Goal: Task Accomplishment & Management: Use online tool/utility

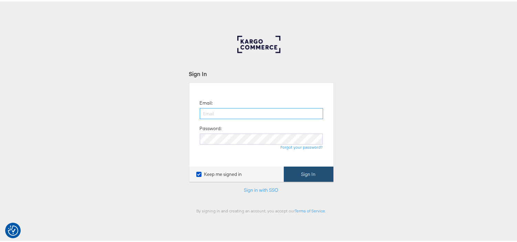
type input "aparna.doniparthi@kargo.com"
click at [301, 173] on button "Sign In" at bounding box center [309, 172] width 50 height 15
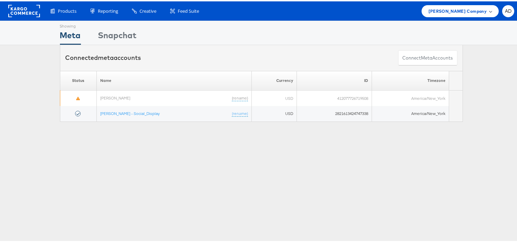
click at [473, 9] on span "Belk Company" at bounding box center [457, 9] width 58 height 7
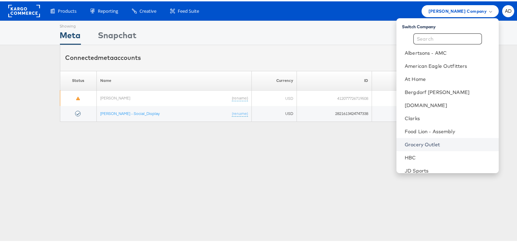
click at [407, 142] on link "Grocery Outlet" at bounding box center [448, 143] width 88 height 7
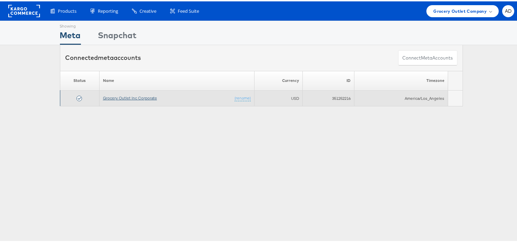
click at [143, 98] on link "Grocery Outlet Inc Corporate" at bounding box center [130, 96] width 54 height 5
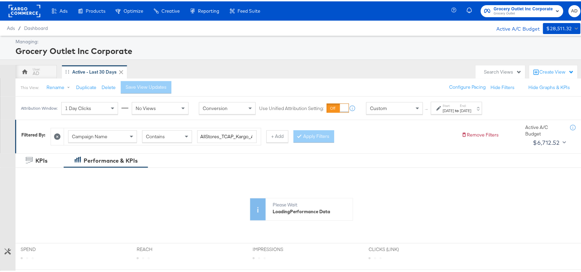
click at [454, 109] on div "[DATE]" at bounding box center [448, 110] width 11 height 6
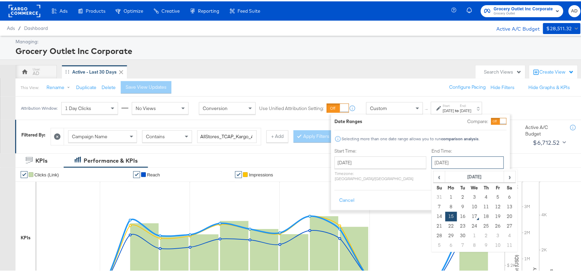
click at [443, 157] on input "September 15th 2025" at bounding box center [468, 161] width 72 height 12
click at [457, 217] on td "16" at bounding box center [463, 216] width 12 height 10
type input "September 16th 2025"
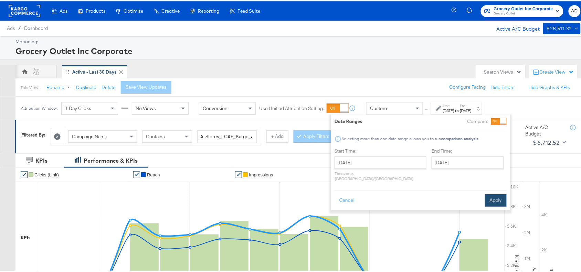
click at [492, 197] on button "Apply" at bounding box center [496, 199] width 22 height 12
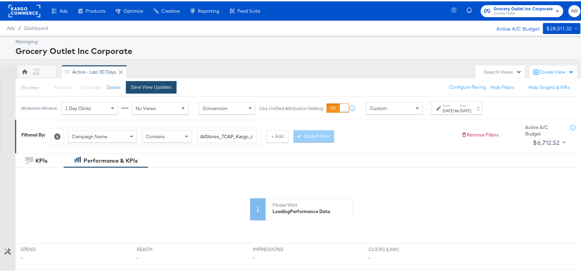
click at [147, 85] on div "Save View Updates" at bounding box center [151, 86] width 41 height 7
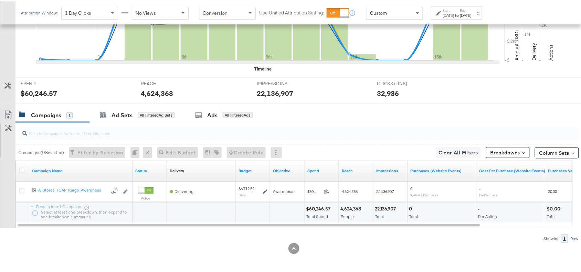
scroll to position [225, 0]
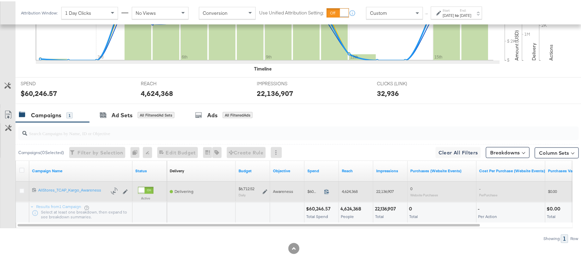
click at [326, 191] on icon at bounding box center [326, 190] width 5 height 5
drag, startPoint x: 325, startPoint y: 185, endPoint x: 327, endPoint y: 191, distance: 6.6
click at [327, 191] on div "$60,246.57 60246.57" at bounding box center [322, 190] width 34 height 21
click at [327, 191] on icon at bounding box center [326, 190] width 5 height 5
click at [264, 191] on icon at bounding box center [265, 190] width 5 height 5
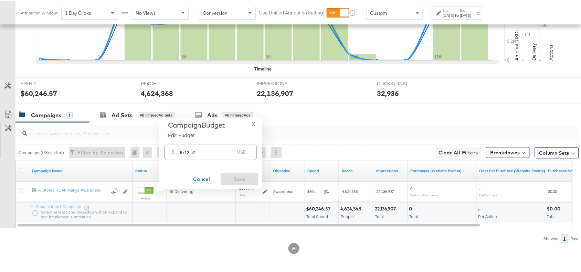
click at [200, 152] on input "6712.52" at bounding box center [207, 148] width 54 height 15
paste input "$6,660.96"
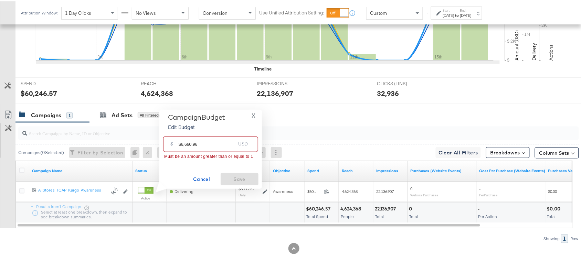
click at [180, 143] on input "$6,660.96" at bounding box center [207, 140] width 57 height 15
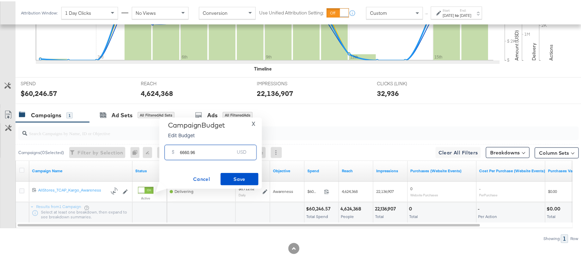
type input "6660.96"
click at [307, 128] on input "search" at bounding box center [277, 129] width 501 height 13
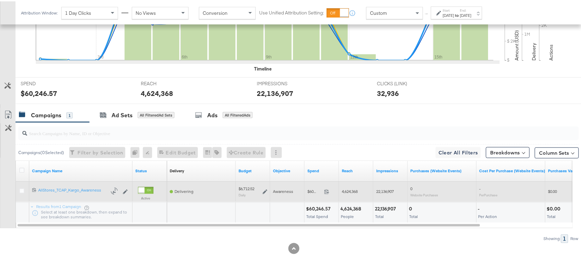
click at [263, 188] on icon at bounding box center [265, 190] width 5 height 5
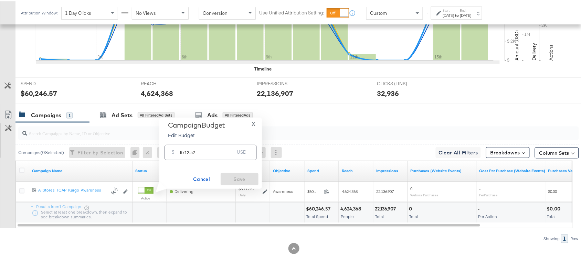
click at [207, 152] on input "6712.52" at bounding box center [207, 148] width 54 height 15
paste input "$6,660.96"
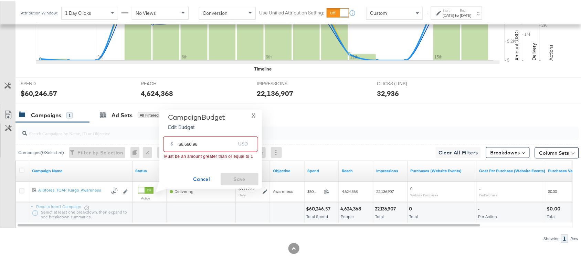
click at [180, 142] on input "$6,660.96" at bounding box center [207, 140] width 57 height 15
click at [183, 143] on input "6,660.96" at bounding box center [207, 140] width 57 height 15
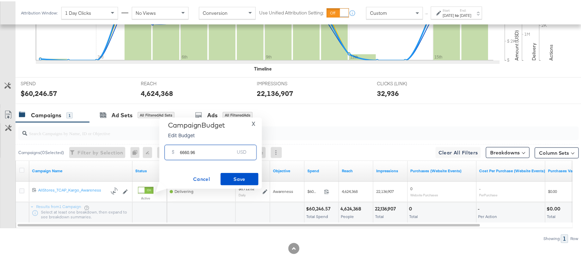
type input "6660.96"
click at [251, 123] on button "X" at bounding box center [253, 122] width 9 height 5
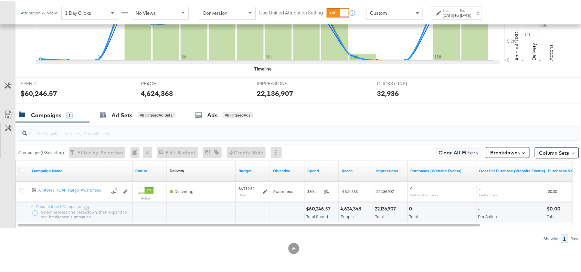
click at [251, 123] on input "search" at bounding box center [277, 129] width 501 height 13
click at [325, 134] on input "search" at bounding box center [277, 129] width 501 height 13
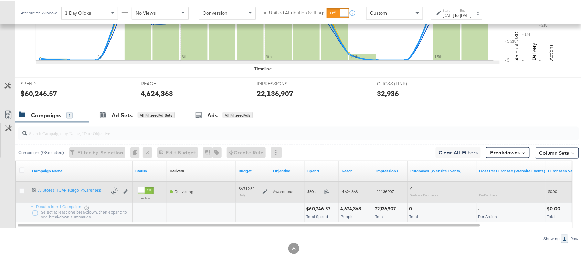
click at [263, 189] on icon at bounding box center [265, 190] width 5 height 5
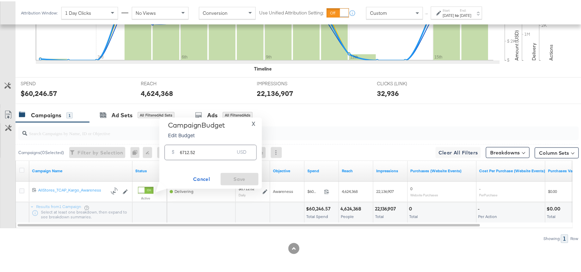
click at [209, 150] on input "6712.52" at bounding box center [207, 148] width 54 height 15
paste input "$6,660.96"
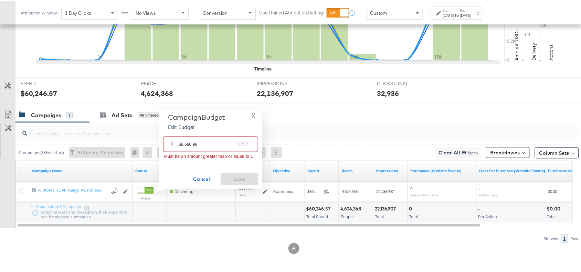
click at [181, 144] on input "$6,660.96" at bounding box center [207, 140] width 57 height 15
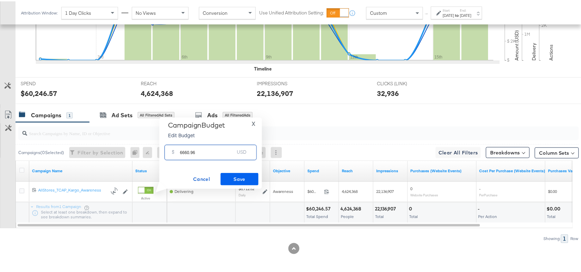
type input "6660.96"
click at [237, 180] on span "Save" at bounding box center [239, 178] width 32 height 9
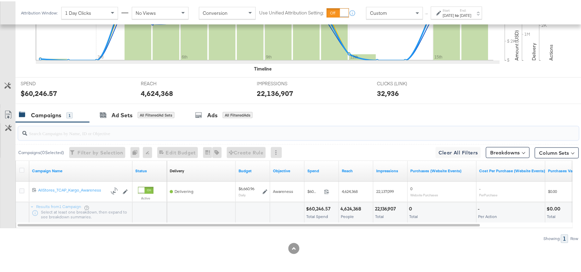
click at [398, 131] on input "search" at bounding box center [277, 129] width 501 height 13
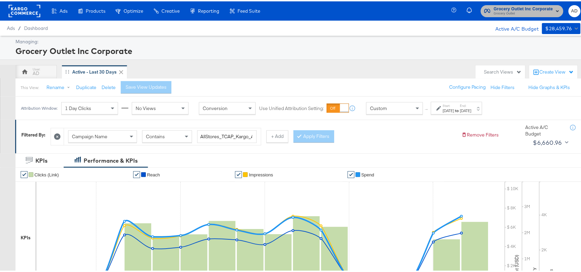
click at [508, 11] on span "Grocery Outlet" at bounding box center [523, 13] width 59 height 6
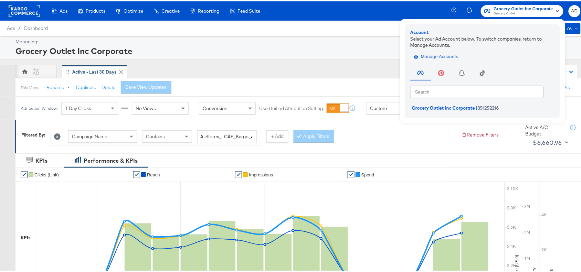
click at [418, 54] on span "Manage Accounts" at bounding box center [436, 56] width 43 height 8
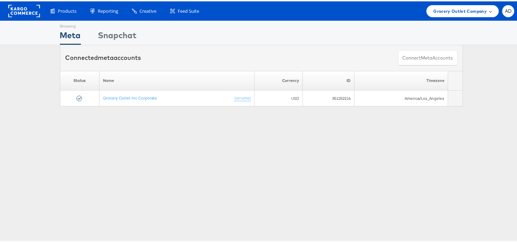
click at [450, 5] on div "Grocery Outlet Company" at bounding box center [462, 10] width 72 height 12
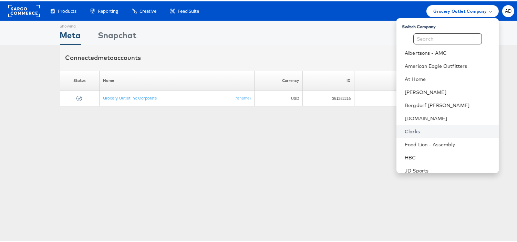
click at [404, 131] on link "Clarks" at bounding box center [448, 130] width 88 height 7
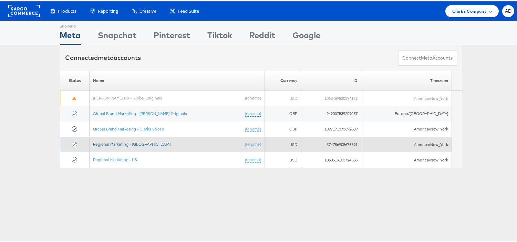
click at [124, 143] on link "Regional Marketing - [GEOGRAPHIC_DATA]" at bounding box center [131, 142] width 77 height 5
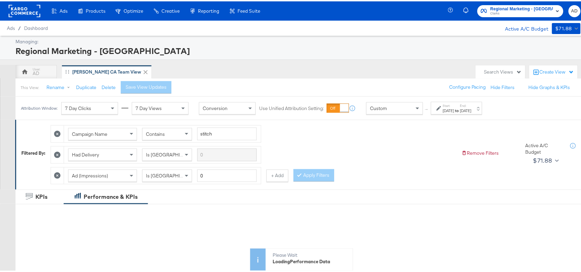
click at [460, 110] on strong "to" at bounding box center [457, 109] width 6 height 5
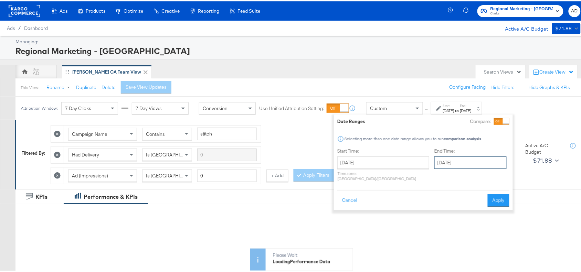
click at [443, 165] on input "September 15th 2025" at bounding box center [470, 161] width 72 height 12
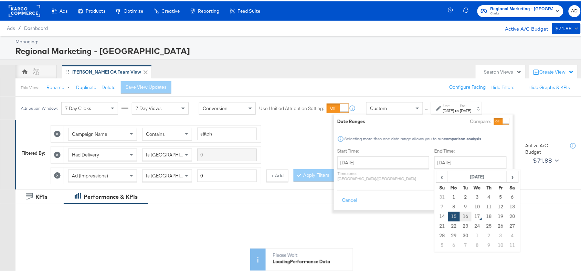
click at [460, 214] on td "16" at bounding box center [466, 216] width 12 height 10
type input "September 16th 2025"
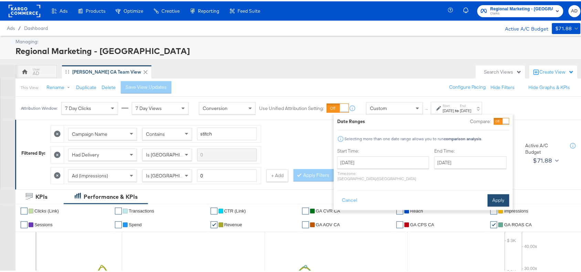
click at [495, 193] on button "Apply" at bounding box center [499, 199] width 22 height 12
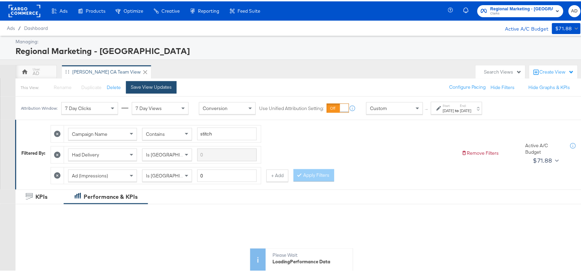
click at [153, 83] on div "Save View Updates" at bounding box center [151, 86] width 41 height 7
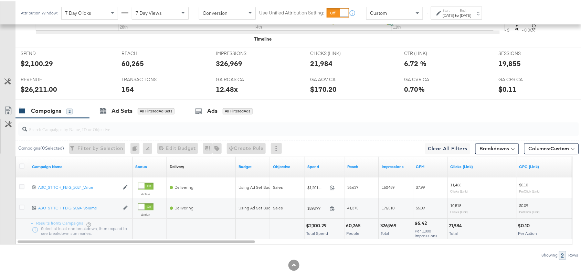
scroll to position [324, 0]
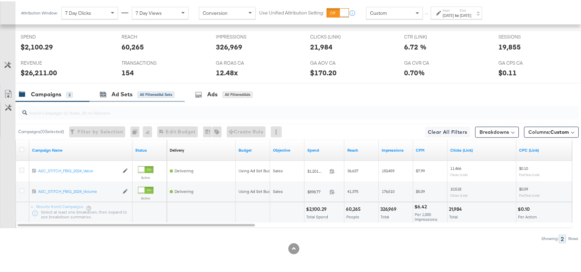
click at [120, 99] on div "Ad Sets All Filtered Ad Sets" at bounding box center [136, 93] width 95 height 15
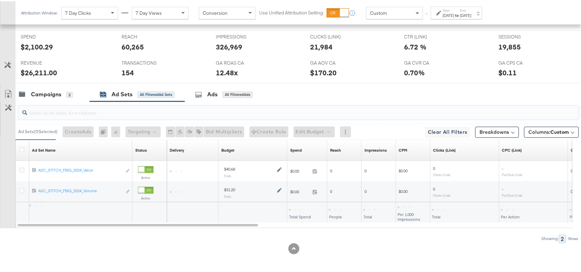
click at [389, 107] on input "search" at bounding box center [277, 108] width 501 height 13
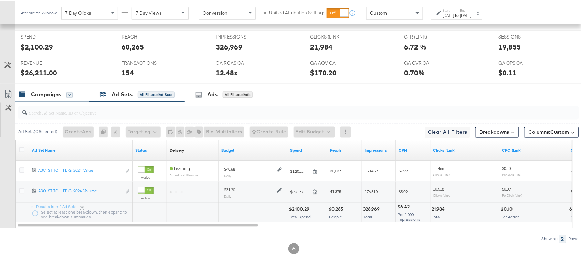
click at [54, 97] on div "Campaigns 2" at bounding box center [52, 93] width 74 height 15
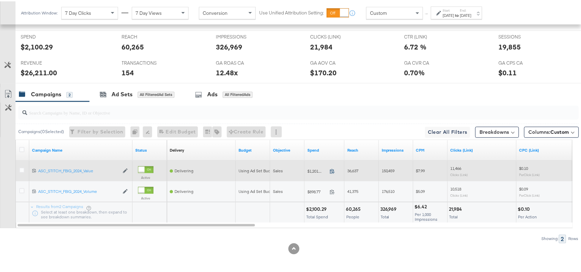
click at [330, 168] on icon at bounding box center [332, 170] width 5 height 5
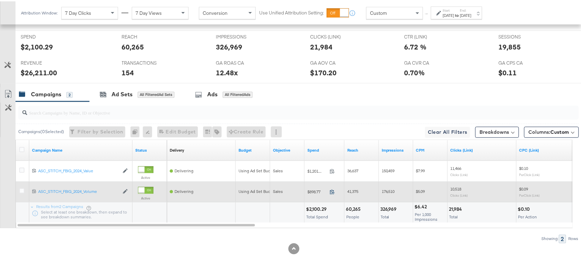
click at [331, 189] on icon at bounding box center [332, 190] width 5 height 5
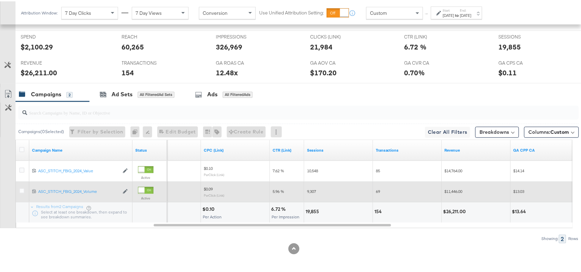
click at [312, 212] on div "19,855" at bounding box center [313, 211] width 15 height 7
copy div "19,855"
click at [312, 212] on div "19,855" at bounding box center [313, 211] width 15 height 7
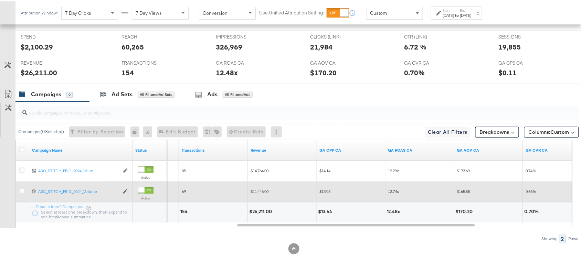
click at [261, 211] on div "$26,211.00" at bounding box center [261, 211] width 25 height 7
copy div "26,211.00"
click at [261, 211] on div "$26,211.00" at bounding box center [261, 211] width 25 height 7
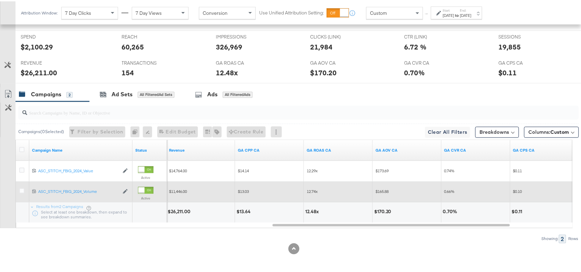
click at [310, 209] on div "12.48x" at bounding box center [312, 211] width 15 height 7
copy div "12.48"
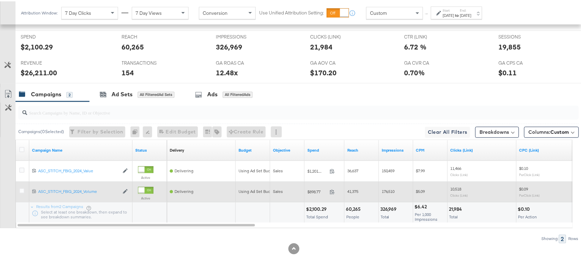
scroll to position [0, 0]
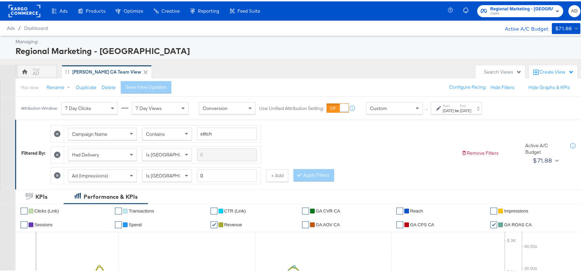
click at [472, 108] on div "Sep 16th 2025" at bounding box center [465, 110] width 11 height 6
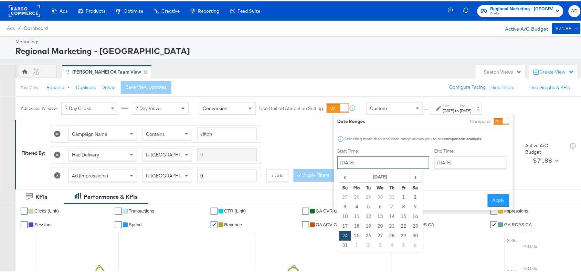
click at [386, 163] on input "August 24th 2025" at bounding box center [383, 161] width 92 height 12
click at [417, 177] on span "›" at bounding box center [415, 175] width 11 height 10
click at [362, 218] on td "15" at bounding box center [357, 216] width 12 height 10
type input "September 15th 2025"
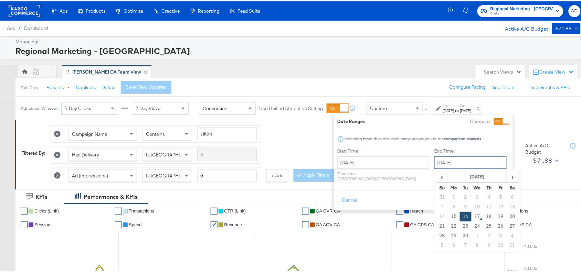
click at [454, 157] on input "September 16th 2025" at bounding box center [470, 161] width 72 height 12
click at [448, 217] on td "15" at bounding box center [454, 216] width 12 height 10
type input "September 15th 2025"
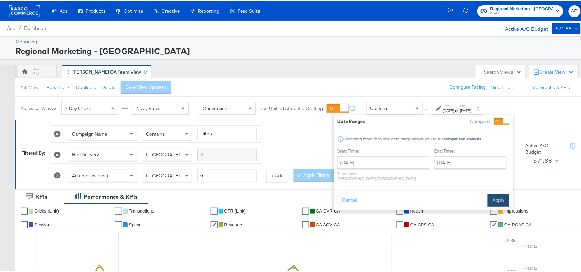
click at [498, 193] on button "Apply" at bounding box center [499, 199] width 22 height 12
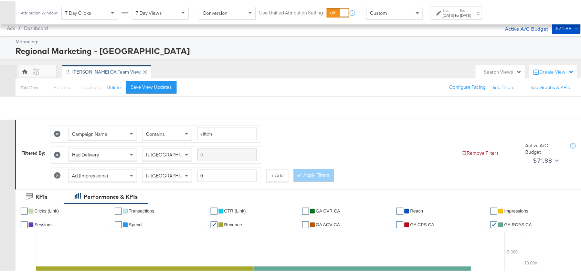
scroll to position [324, 0]
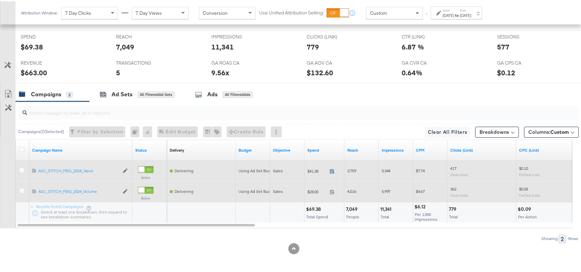
click at [331, 171] on icon at bounding box center [332, 170] width 5 height 5
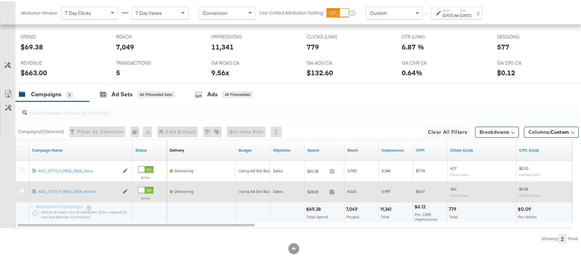
click at [334, 190] on icon at bounding box center [332, 190] width 5 height 5
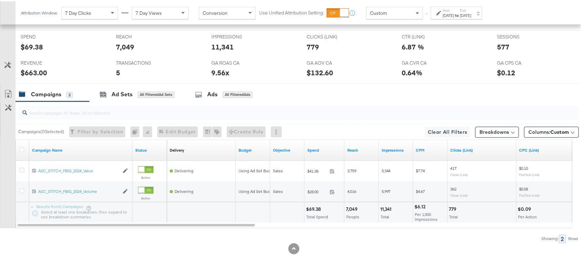
click at [312, 208] on div "$69.38" at bounding box center [314, 208] width 17 height 7
copy div "69.38"
click at [312, 208] on div "$69.38" at bounding box center [314, 208] width 17 height 7
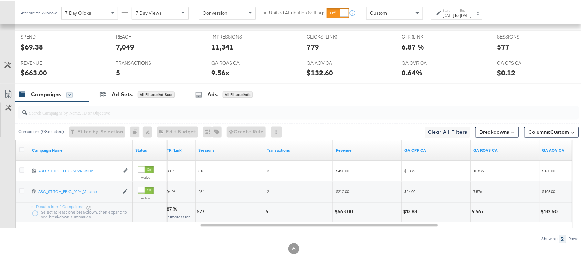
click at [351, 212] on div "$663.00" at bounding box center [345, 211] width 21 height 7
copy div "663.00"
click at [454, 17] on div "Sep 15th 2025" at bounding box center [448, 14] width 11 height 6
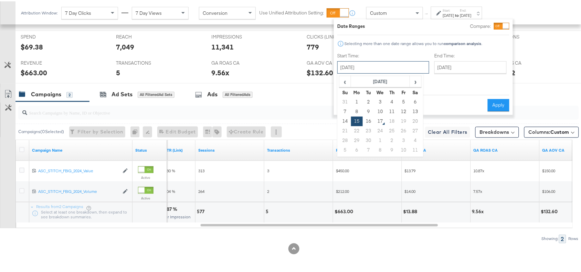
click at [369, 67] on input "September 15th 2025" at bounding box center [383, 66] width 92 height 12
click at [367, 121] on td "16" at bounding box center [369, 120] width 12 height 10
type input "September 16th 2025"
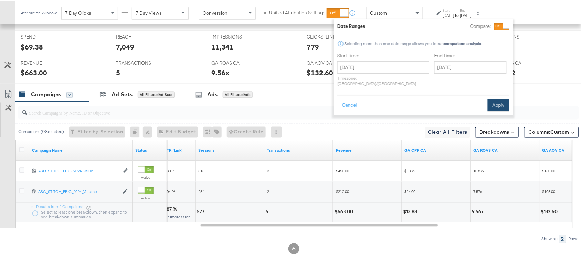
click at [496, 98] on button "Apply" at bounding box center [499, 104] width 22 height 12
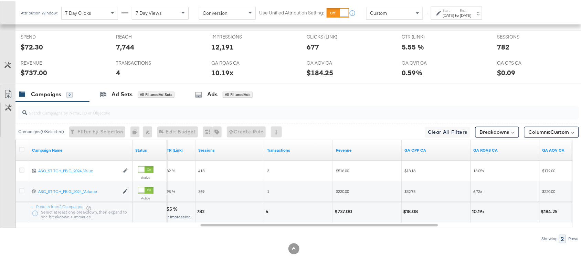
click at [343, 209] on div "$737.00" at bounding box center [345, 211] width 20 height 7
copy div "737.00"
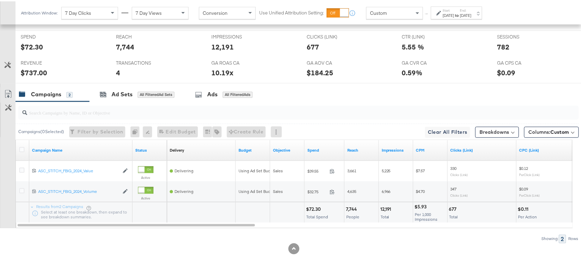
click at [314, 209] on div "$72.30" at bounding box center [314, 208] width 17 height 7
copy div "72.30"
click at [314, 209] on div "$72.30" at bounding box center [314, 208] width 17 height 7
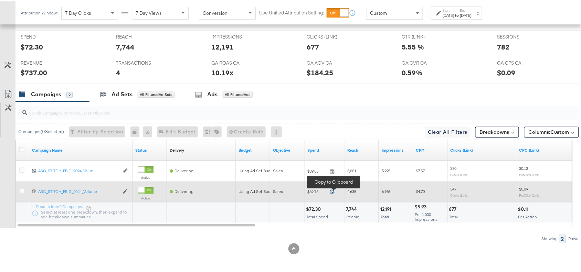
click at [334, 190] on icon at bounding box center [332, 191] width 4 height 5
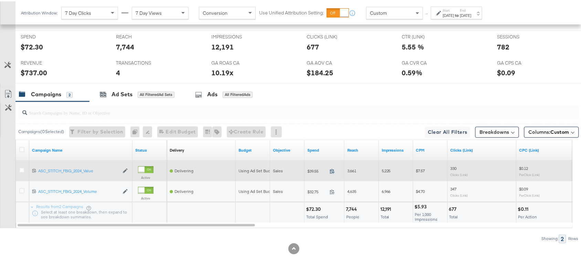
click at [333, 170] on icon at bounding box center [332, 170] width 5 height 5
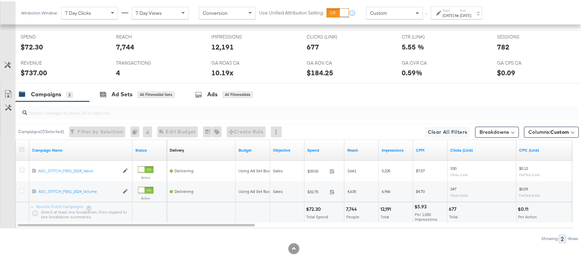
click at [21, 149] on icon at bounding box center [21, 148] width 5 height 5
click at [0, 0] on input "checkbox" at bounding box center [0, 0] width 0 height 0
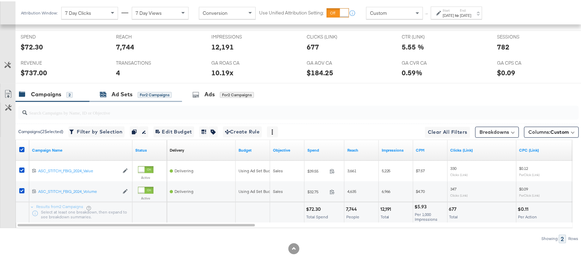
click at [123, 97] on div "Ad Sets" at bounding box center [122, 93] width 21 height 8
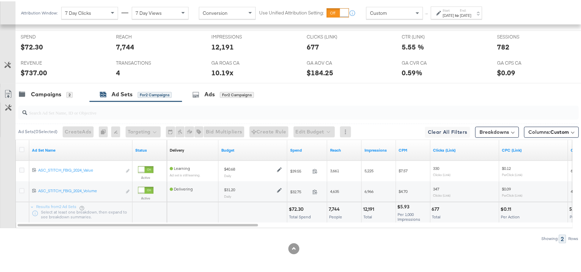
click at [349, 94] on div "Campaigns 2 Ad Sets for 2 Campaigns Ads for 2 Campaigns" at bounding box center [301, 93] width 572 height 15
click at [46, 93] on div "Campaigns" at bounding box center [46, 93] width 30 height 8
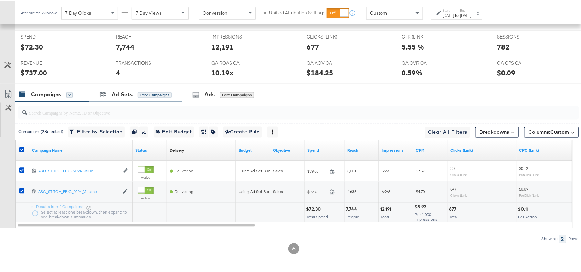
click at [111, 99] on div "Ad Sets for 2 Campaigns" at bounding box center [135, 93] width 93 height 15
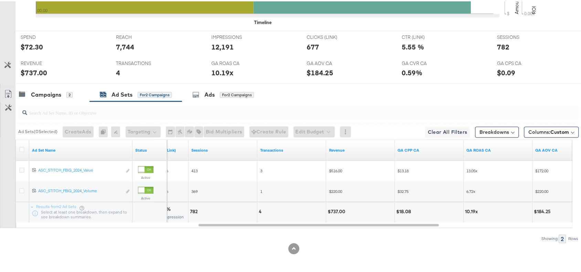
scroll to position [0, 0]
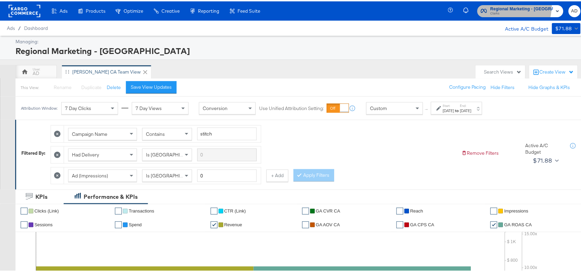
click at [508, 4] on button "Regional Marketing - CA Clarks" at bounding box center [520, 10] width 86 height 12
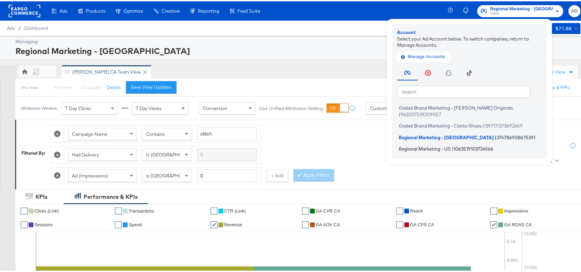
click at [424, 145] on span "Regional Marketing - US" at bounding box center [425, 148] width 52 height 6
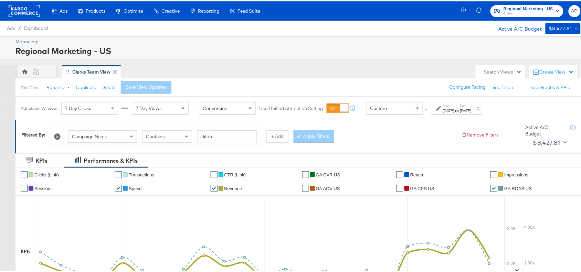
click at [470, 114] on div "Attribution Window: 7 Day Clicks 7 Day Views Conversion Use Unified Attribution…" at bounding box center [252, 106] width 475 height 23
click at [472, 109] on div "Sep 15th 2025" at bounding box center [465, 110] width 11 height 6
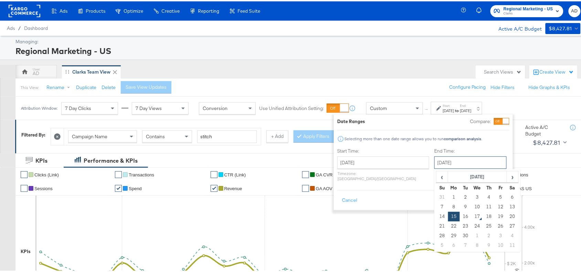
click at [441, 161] on input "September 15th 2025" at bounding box center [470, 161] width 72 height 12
click at [460, 213] on td "16" at bounding box center [466, 216] width 12 height 10
type input "September 16th 2025"
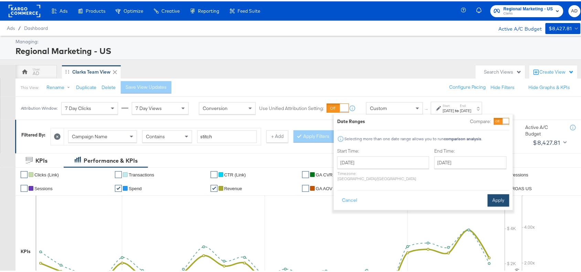
click at [498, 195] on button "Apply" at bounding box center [499, 199] width 22 height 12
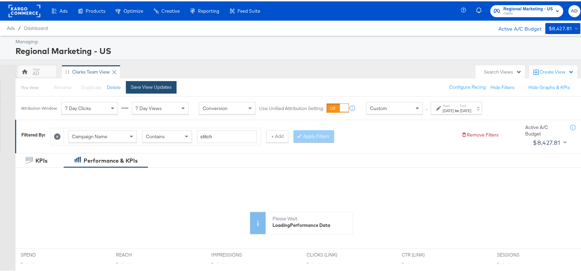
click at [152, 83] on div "Save View Updates" at bounding box center [151, 86] width 41 height 7
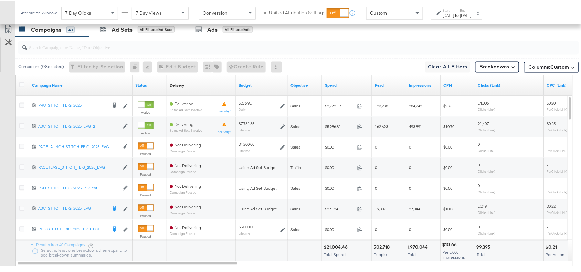
scroll to position [369, 0]
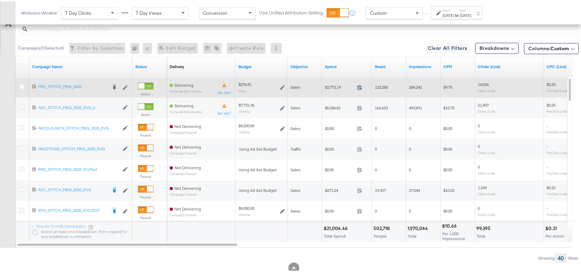
click at [362, 88] on icon at bounding box center [359, 86] width 5 height 5
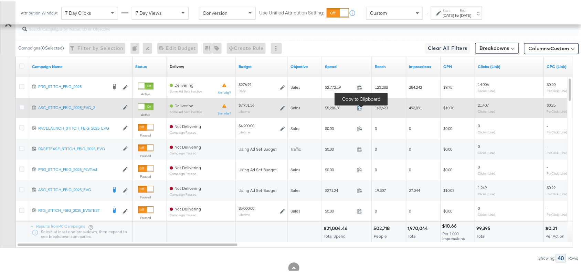
click at [360, 107] on icon at bounding box center [359, 106] width 5 height 5
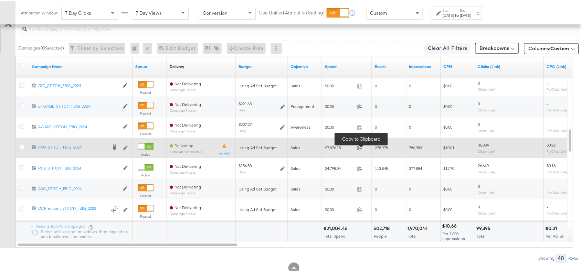
click at [359, 147] on icon at bounding box center [360, 147] width 4 height 5
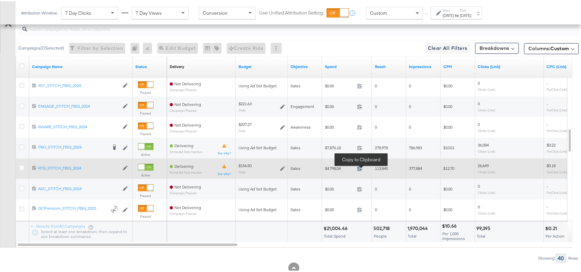
click at [362, 169] on icon at bounding box center [359, 167] width 5 height 5
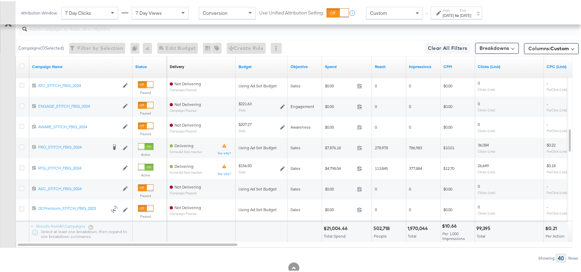
click at [374, 35] on div at bounding box center [298, 28] width 561 height 14
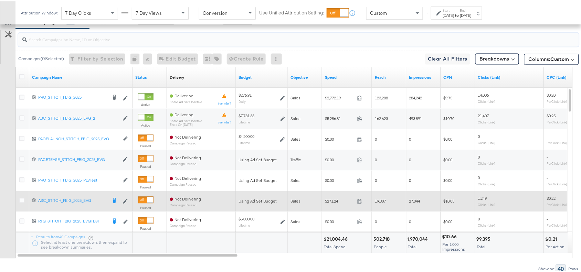
scroll to position [347, 0]
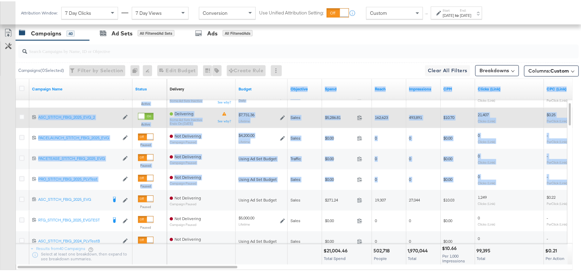
drag, startPoint x: 317, startPoint y: 83, endPoint x: 318, endPoint y: 111, distance: 28.2
click at [318, 111] on div "Campaign Name Status Delivery Sorting Unavailable Budget Objective Spend Reach …" at bounding box center [294, 171] width 557 height 186
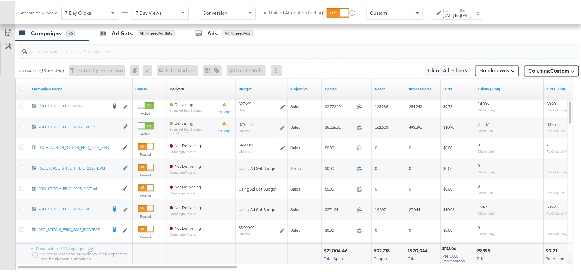
click at [350, 53] on input "search" at bounding box center [277, 47] width 501 height 13
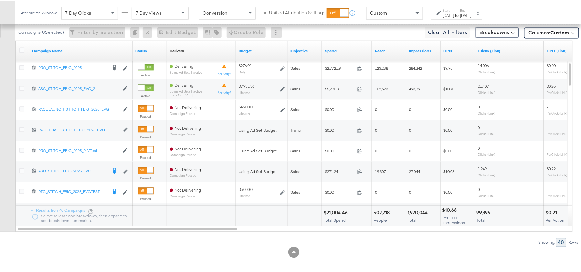
scroll to position [389, 0]
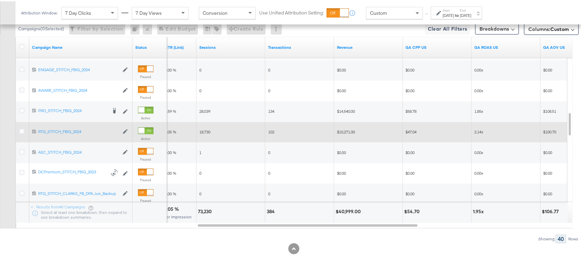
click at [207, 209] on div "73,230" at bounding box center [206, 210] width 16 height 7
copy div "73,230"
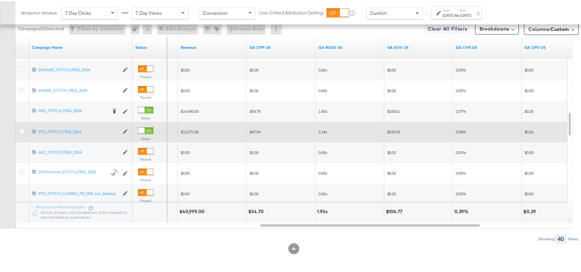
click at [322, 210] on div "1.95x" at bounding box center [323, 210] width 13 height 7
copy div "1.95"
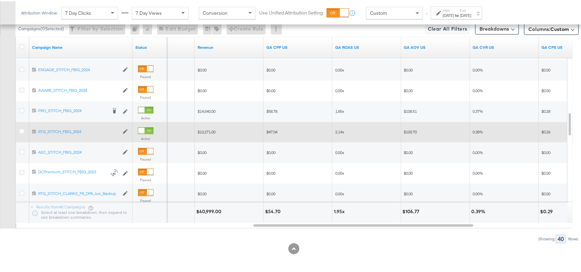
click at [206, 211] on div "$40,999.00" at bounding box center [209, 210] width 27 height 7
copy div "40,999.00"
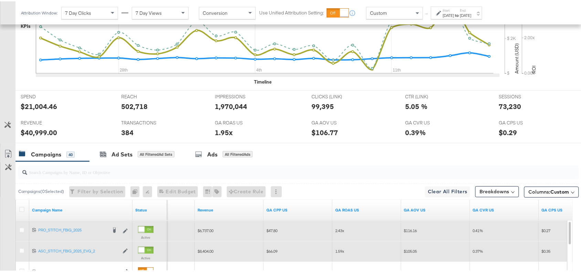
scroll to position [300, 0]
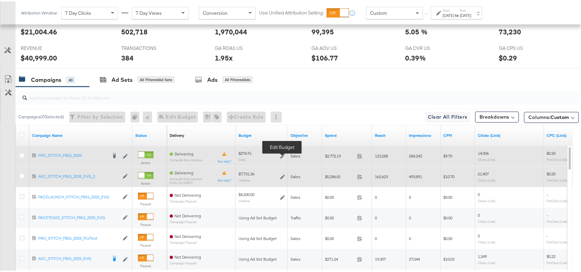
click at [282, 155] on icon at bounding box center [282, 155] width 5 height 5
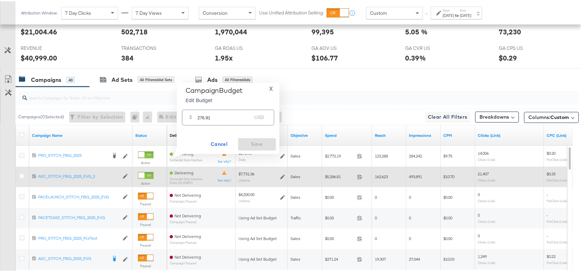
click at [224, 117] on input "276.91" at bounding box center [225, 113] width 54 height 15
paste input "$256.02"
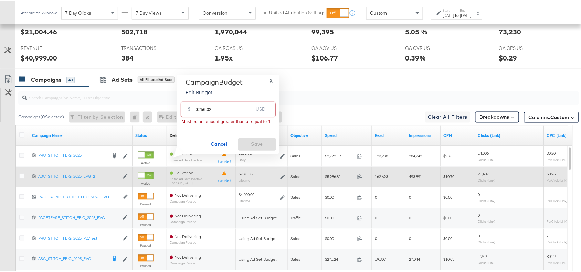
click at [198, 108] on input "$256.02" at bounding box center [224, 105] width 57 height 15
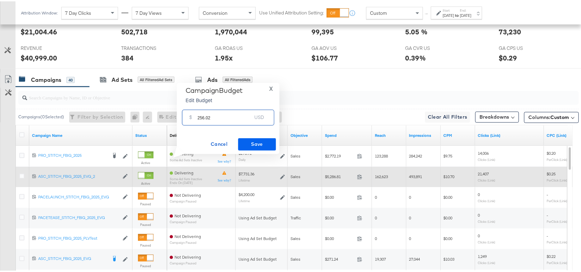
type input "256.02"
click at [263, 142] on span "Save" at bounding box center [257, 143] width 32 height 9
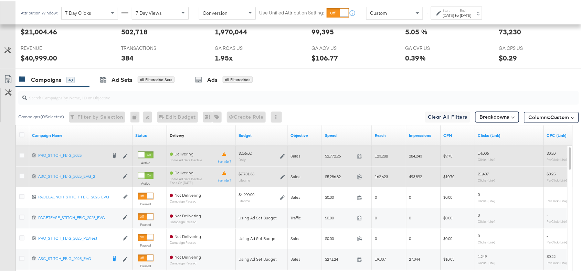
click at [283, 154] on icon at bounding box center [282, 155] width 5 height 5
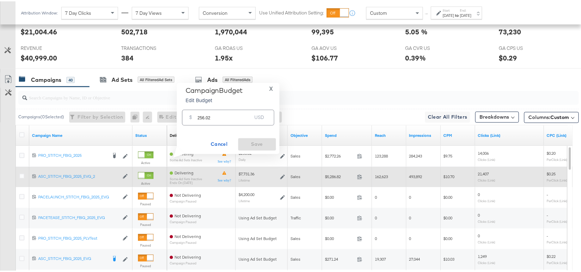
click at [215, 114] on input "256.02" at bounding box center [225, 113] width 54 height 15
paste input "$277.76"
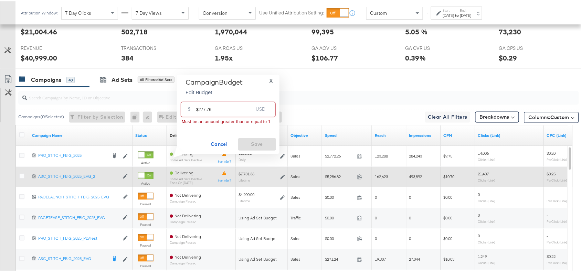
click at [198, 109] on input "$277.76" at bounding box center [224, 105] width 57 height 15
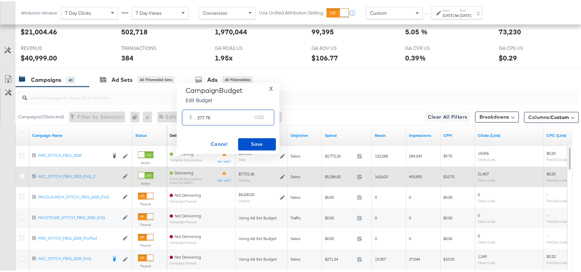
type input "277.76"
click at [255, 143] on span "Save" at bounding box center [257, 143] width 32 height 9
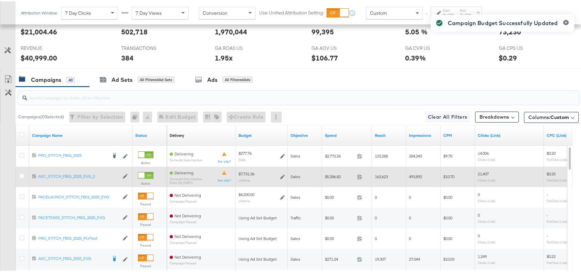
click at [338, 92] on input "search" at bounding box center [277, 93] width 501 height 13
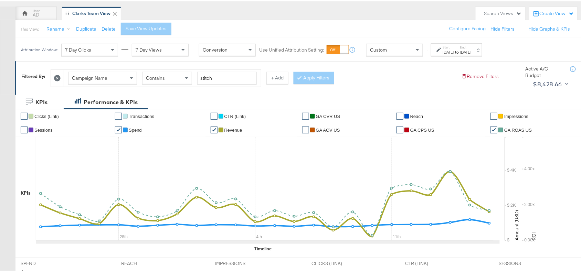
scroll to position [0, 0]
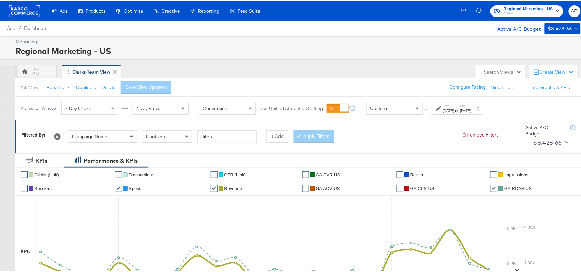
drag, startPoint x: 467, startPoint y: 115, endPoint x: 485, endPoint y: 109, distance: 19.5
click at [485, 109] on div "Attribution Window: 7 Day Clicks 7 Day Views Conversion Use Unified Attribution…" at bounding box center [252, 106] width 475 height 23
click at [472, 109] on div "Sep 16th 2025" at bounding box center [465, 110] width 11 height 6
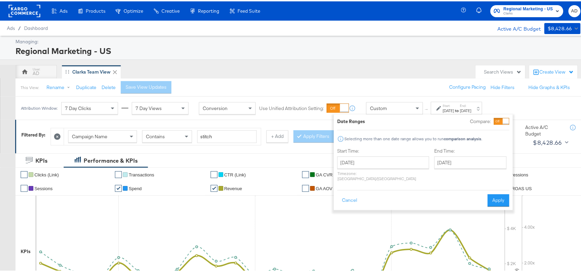
click at [369, 169] on div "August 24th 2025 ‹ August 2025 › Su Mo Tu We Th Fr Sa 27 28 29 30 31 1 2 3 4 5 …" at bounding box center [383, 167] width 92 height 25
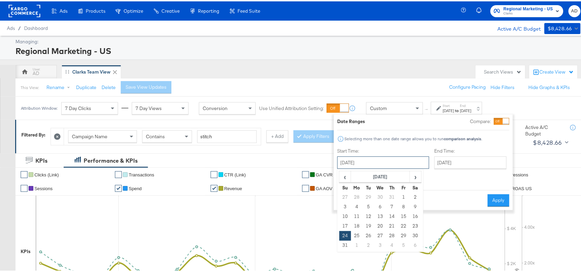
click at [388, 163] on input "August 24th 2025" at bounding box center [383, 161] width 92 height 12
click at [416, 178] on span "›" at bounding box center [415, 175] width 11 height 10
click at [355, 217] on td "15" at bounding box center [357, 216] width 12 height 10
type input "September 15th 2025"
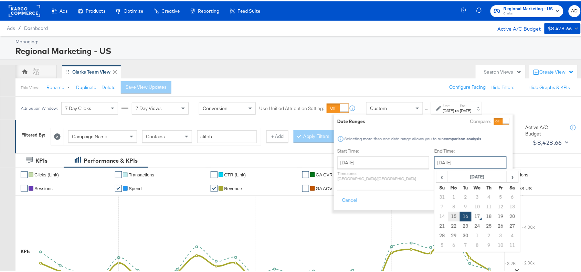
drag, startPoint x: 448, startPoint y: 163, endPoint x: 433, endPoint y: 215, distance: 54.8
click at [434, 168] on div "September 16th 2025 ‹ September 2025 › Su Mo Tu We Th Fr Sa 31 1 2 3 4 5 6 7 8 …" at bounding box center [470, 161] width 72 height 12
click at [448, 215] on td "15" at bounding box center [454, 216] width 12 height 10
type input "September 15th 2025"
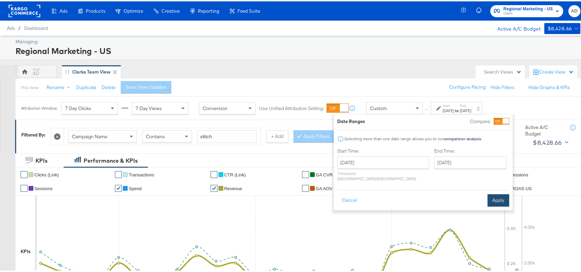
click at [499, 193] on button "Apply" at bounding box center [499, 199] width 22 height 12
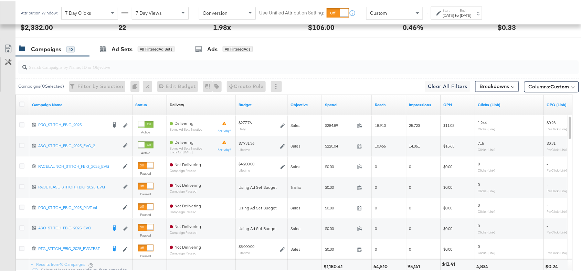
scroll to position [389, 0]
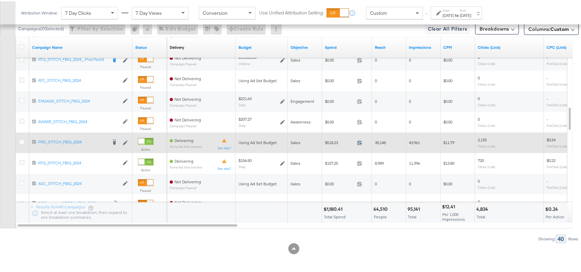
click at [360, 139] on icon at bounding box center [359, 141] width 5 height 5
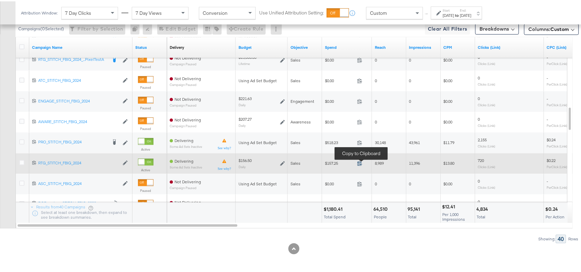
click at [360, 162] on icon at bounding box center [359, 161] width 5 height 5
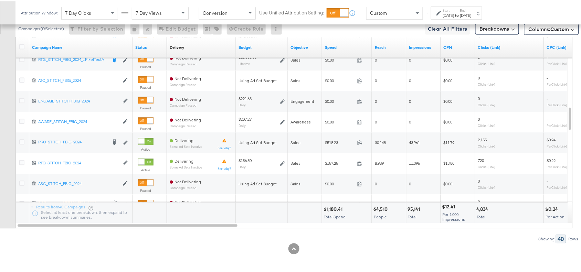
click at [334, 210] on div "$1,180.41" at bounding box center [334, 208] width 21 height 7
copy div "1,180.41"
click at [334, 210] on div "$1,180.41" at bounding box center [334, 208] width 21 height 7
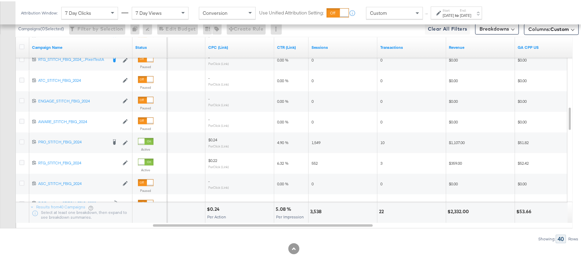
click at [460, 209] on div "$2,332.00" at bounding box center [459, 210] width 23 height 7
copy div "2,332.00"
click at [454, 15] on div "Sep 15th 2025" at bounding box center [448, 14] width 11 height 6
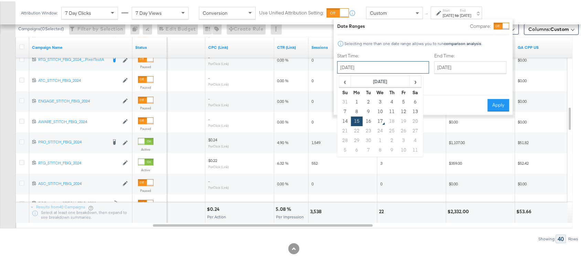
click at [369, 69] on input "September 15th 2025" at bounding box center [383, 66] width 92 height 12
click at [369, 119] on td "16" at bounding box center [369, 120] width 12 height 10
type input "September 16th 2025"
click at [494, 100] on button "Apply" at bounding box center [499, 104] width 22 height 12
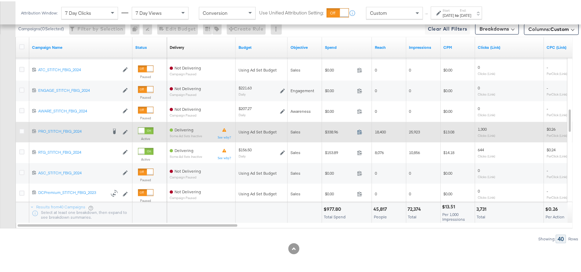
click at [361, 128] on icon at bounding box center [359, 130] width 5 height 5
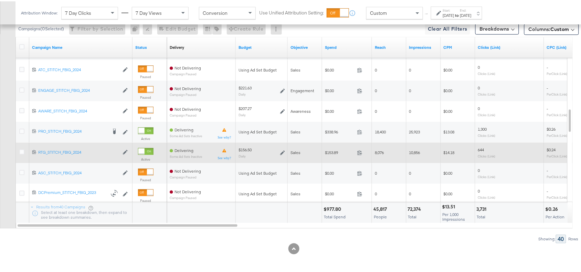
click at [360, 154] on span at bounding box center [361, 152] width 15 height 5
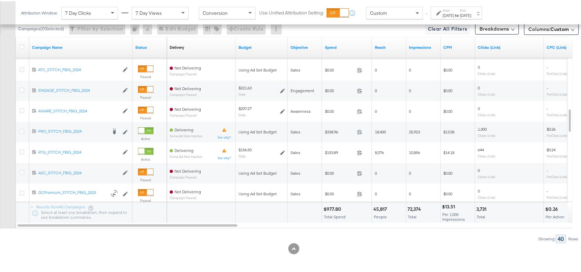
click at [329, 210] on div "$977.80" at bounding box center [334, 208] width 20 height 7
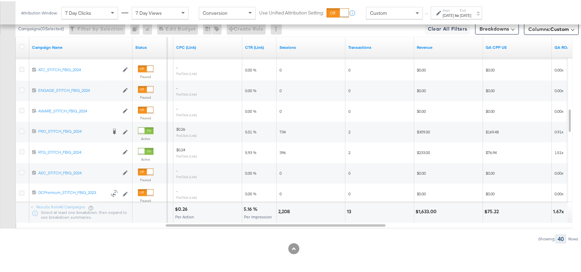
click at [429, 213] on div "$1,633.00" at bounding box center [427, 210] width 23 height 7
copy div "1,633.00"
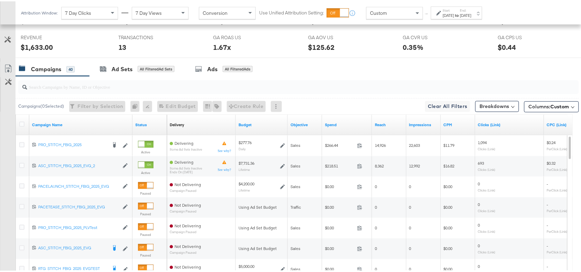
scroll to position [311, 0]
click at [460, 15] on strong "to" at bounding box center [457, 13] width 6 height 5
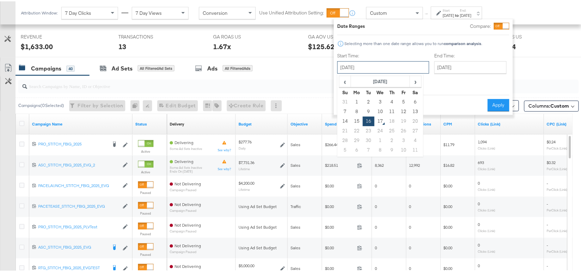
click at [367, 71] on input "September 16th 2025" at bounding box center [383, 66] width 92 height 12
click at [342, 85] on span "‹" at bounding box center [345, 80] width 11 height 10
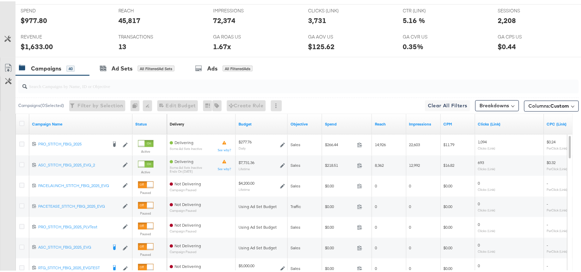
scroll to position [0, 0]
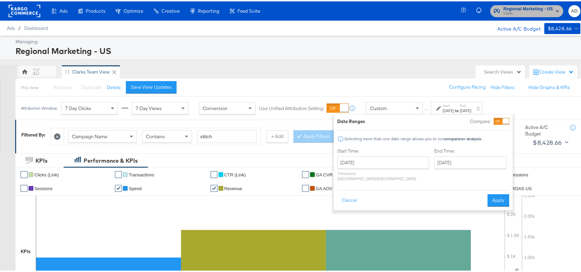
click at [510, 8] on span "Regional Marketing - US" at bounding box center [529, 7] width 50 height 7
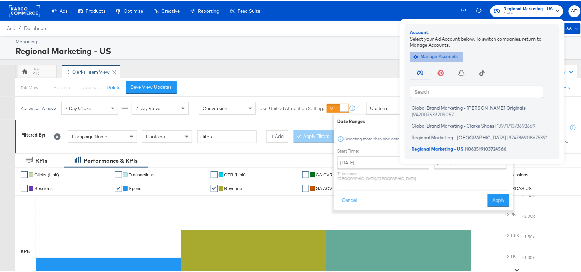
click at [422, 57] on span "Manage Accounts" at bounding box center [436, 56] width 43 height 8
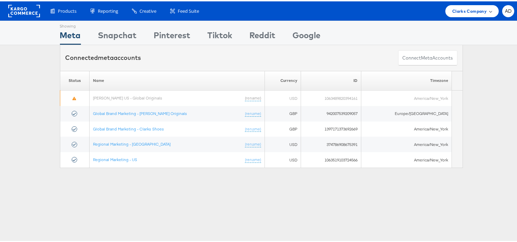
click at [455, 12] on span "Clarks Company" at bounding box center [469, 9] width 34 height 7
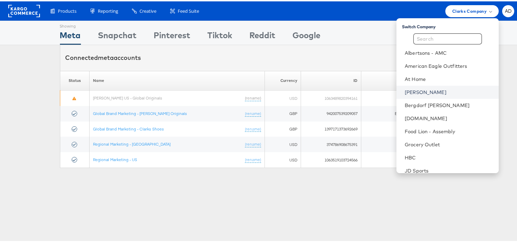
click at [404, 91] on link "Belk" at bounding box center [448, 90] width 88 height 7
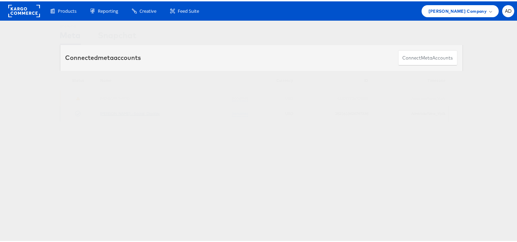
click at [126, 111] on link "[PERSON_NAME] - Social_Display" at bounding box center [130, 111] width 60 height 5
click at [125, 110] on link "[PERSON_NAME] - Social_Display" at bounding box center [130, 111] width 60 height 5
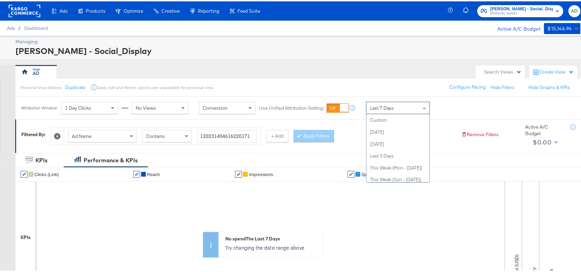
click at [402, 109] on div "Last 7 Days" at bounding box center [398, 107] width 63 height 12
click at [446, 137] on div "Ad Name Contains 120231404616220171 + Add Apply Filters" at bounding box center [253, 133] width 405 height 21
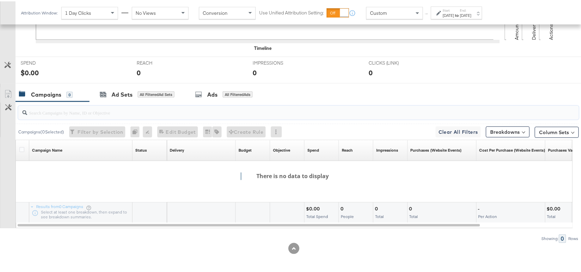
click at [63, 115] on input "search" at bounding box center [277, 108] width 501 height 13
paste input "120231402304190171"
type input "120231402304190171"
click at [218, 88] on div "Ads All Filtered Ads" at bounding box center [225, 93] width 81 height 15
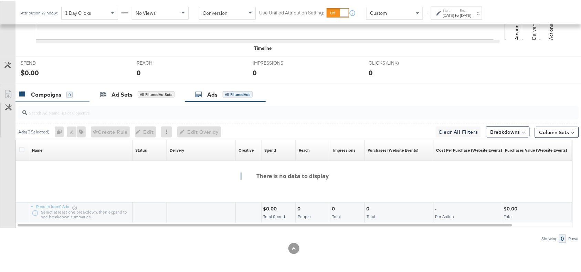
click at [35, 100] on div "Campaigns 0" at bounding box center [52, 93] width 74 height 15
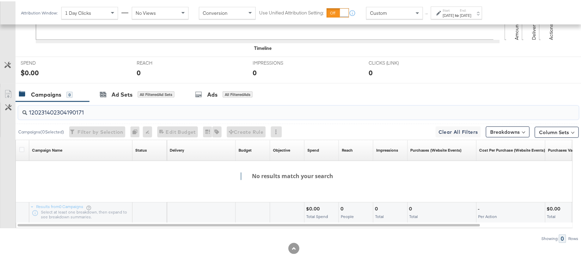
click at [90, 111] on input "120231402304190171" at bounding box center [277, 108] width 501 height 13
click at [286, 86] on div "Campaigns 0 Ad Sets All Filtered Ad Sets Ads All Filtered Ads" at bounding box center [301, 93] width 572 height 15
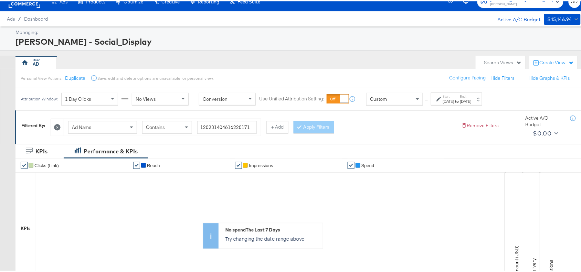
scroll to position [0, 0]
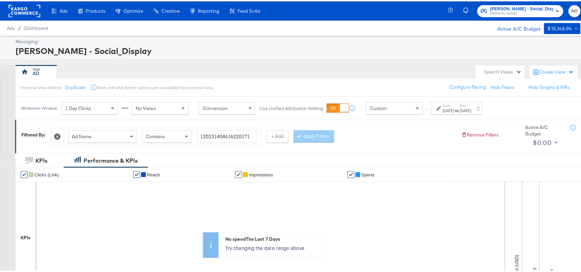
click at [58, 135] on icon at bounding box center [57, 135] width 7 height 7
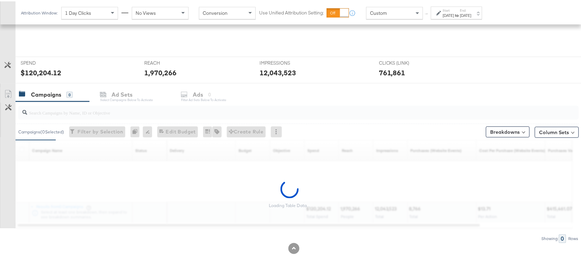
scroll to position [230, 0]
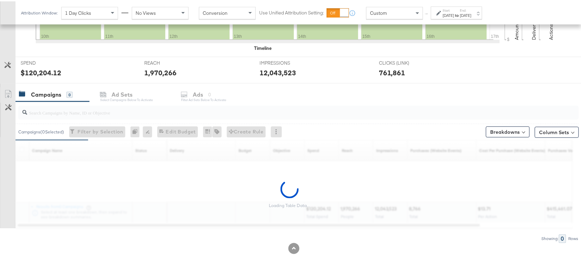
click at [62, 123] on div "Campaigns ( 0 Selected) Filter by Selection Filter 0 campaigns 0 Rename 0 campa…" at bounding box center [296, 131] width 563 height 16
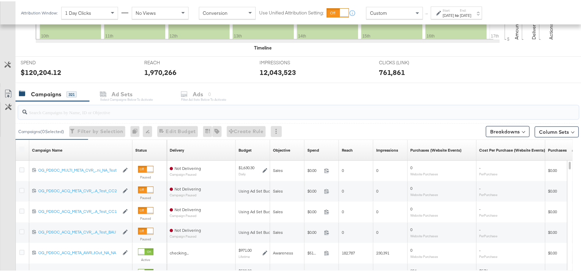
click at [64, 112] on input "search" at bounding box center [277, 108] width 501 height 13
paste input "120231402304190171"
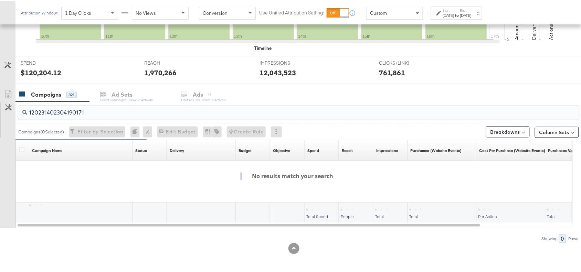
type input "120231402304190171"
click at [202, 95] on div "Campaigns 321 Ad Sets Select Campaigns below to activate Ads 0 Filter Ad Sets b…" at bounding box center [301, 93] width 572 height 15
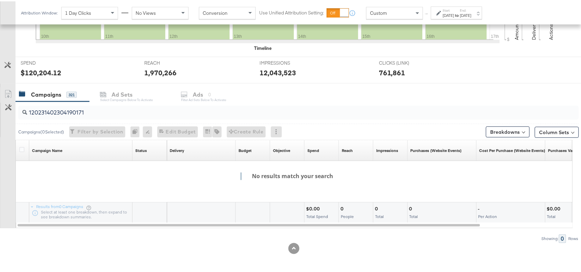
click at [194, 98] on div "Campaigns 321 Ad Sets Select Campaigns below to activate Ads 0 Filter Ad Sets b…" at bounding box center [301, 93] width 572 height 15
click at [202, 98] on div "Campaigns 321 Ad Sets Select Campaigns below to activate Ads 0 Filter Ad Sets b…" at bounding box center [301, 93] width 572 height 15
click at [105, 108] on input "120231402304190171" at bounding box center [277, 108] width 501 height 13
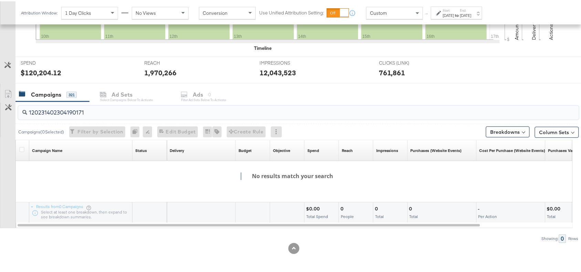
click at [105, 108] on input "120231402304190171" at bounding box center [277, 108] width 501 height 13
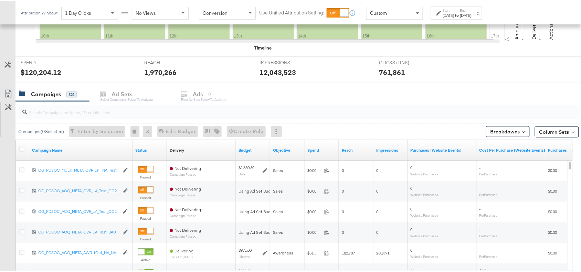
click at [332, 90] on div "Campaigns 321 Ad Sets Select Campaigns below to activate Ads 0 Filter Ad Sets b…" at bounding box center [301, 93] width 572 height 15
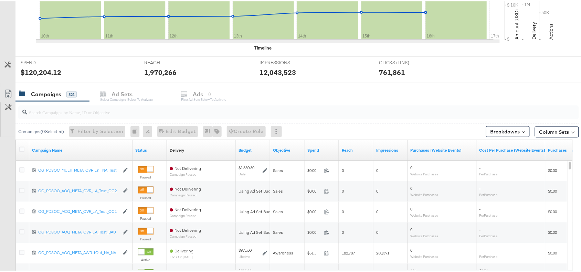
scroll to position [0, 0]
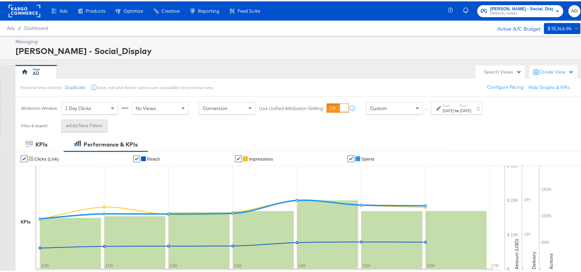
click at [65, 123] on button "+ Add New Filters" at bounding box center [84, 124] width 46 height 12
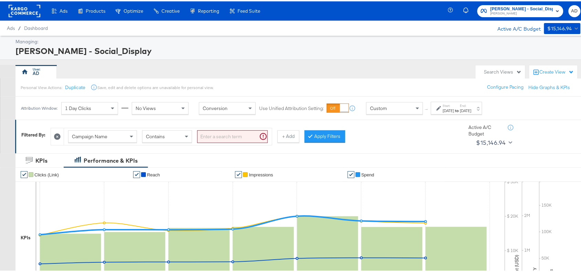
click at [116, 136] on div "Campaign Name" at bounding box center [102, 135] width 68 height 12
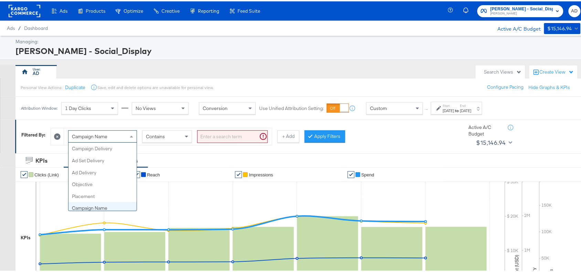
scroll to position [59, 0]
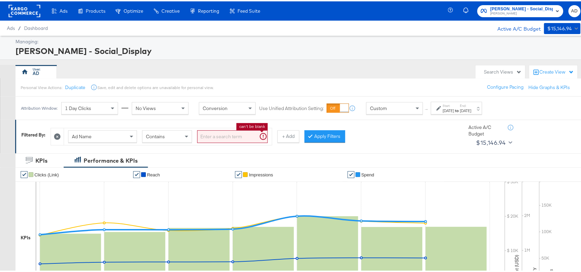
click at [235, 137] on input "search" at bounding box center [232, 135] width 71 height 13
paste input "120231402304190171"
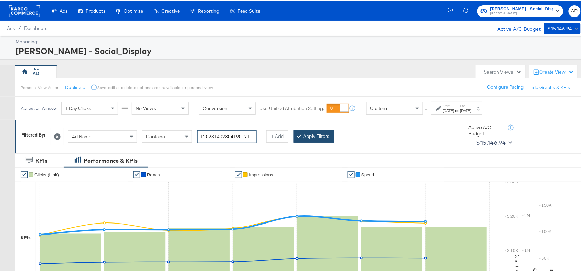
type input "120231402304190171"
click at [303, 136] on div at bounding box center [300, 135] width 5 height 7
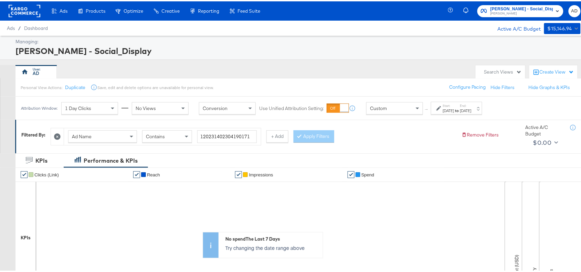
click at [364, 136] on div "Ad Name Contains 120231402304190171 + Add Apply Filters" at bounding box center [253, 133] width 405 height 21
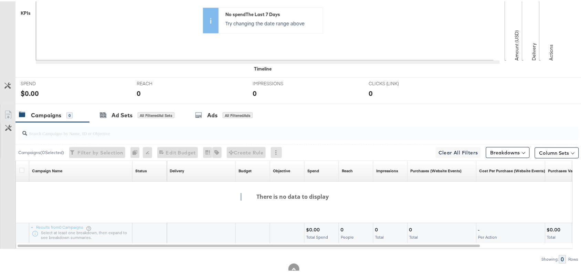
scroll to position [246, 0]
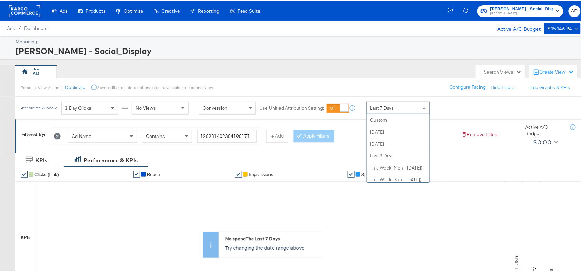
click at [388, 107] on span "Last 7 Days" at bounding box center [382, 107] width 24 height 6
click at [416, 129] on div "Ad Name Contains 120231402304190171 + Add Apply Filters" at bounding box center [253, 133] width 405 height 21
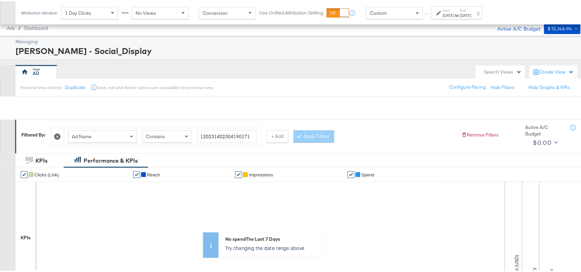
scroll to position [246, 0]
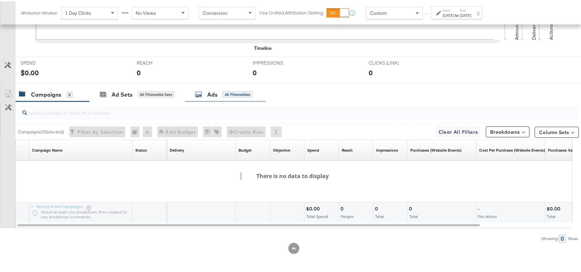
click at [207, 93] on div "Ads All Filtered Ads" at bounding box center [223, 93] width 57 height 8
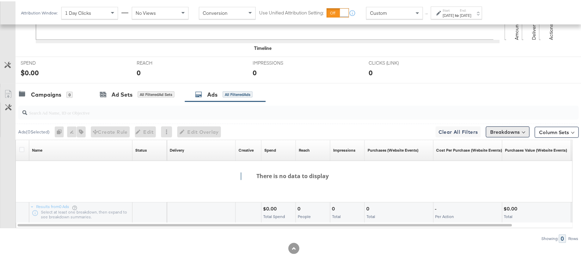
click at [499, 133] on button "Breakdowns" at bounding box center [508, 130] width 44 height 11
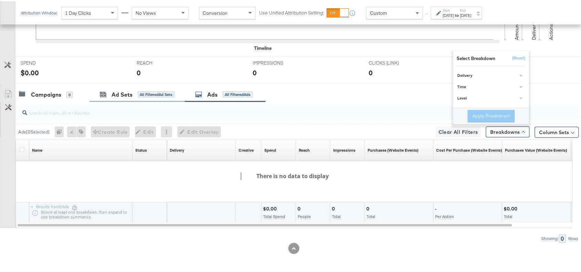
scroll to position [0, 0]
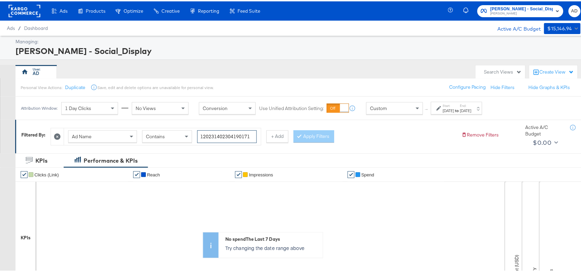
click at [250, 137] on input "120231402304190171" at bounding box center [227, 135] width 60 height 13
paste input "6"
click at [329, 138] on button "Apply Filters" at bounding box center [314, 135] width 41 height 12
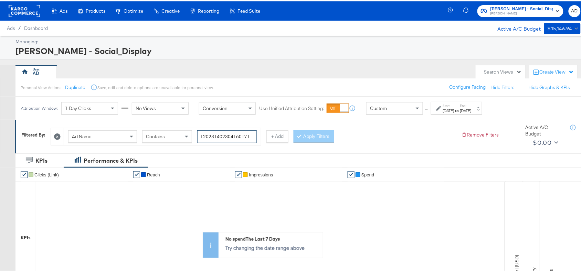
click at [253, 134] on input "120231402304160171" at bounding box center [227, 135] width 60 height 13
paste input "461622"
type input "120231404616220171"
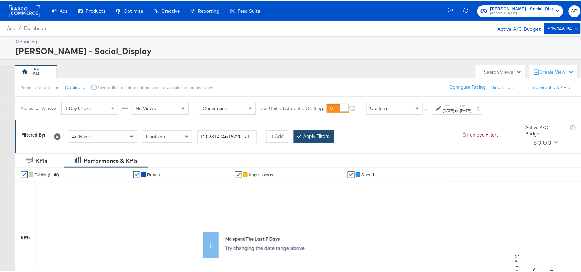
click at [314, 134] on button "Apply Filters" at bounding box center [314, 135] width 41 height 12
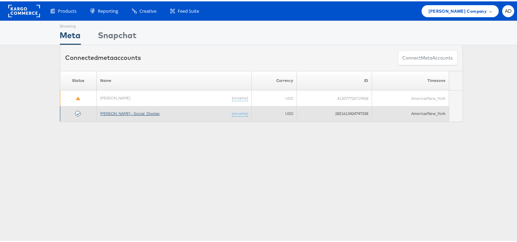
click at [120, 113] on link "[PERSON_NAME] - Social_Display" at bounding box center [130, 111] width 60 height 5
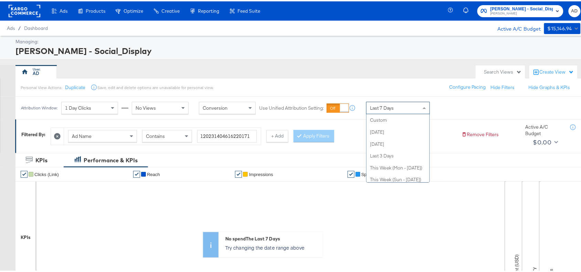
click at [390, 109] on span "Last 7 Days" at bounding box center [382, 107] width 24 height 6
click at [343, 85] on div "Personal View Actions: Duplicate Save, edit and delete options are unavailable …" at bounding box center [301, 86] width 572 height 19
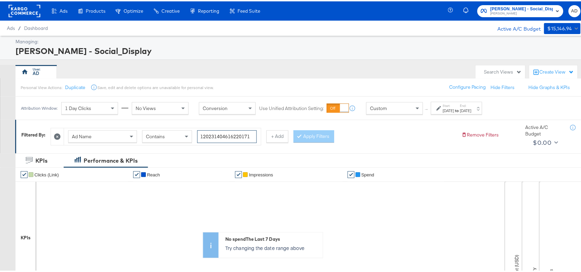
click at [240, 135] on input "120231404616220171" at bounding box center [227, 135] width 60 height 13
paste input "230419"
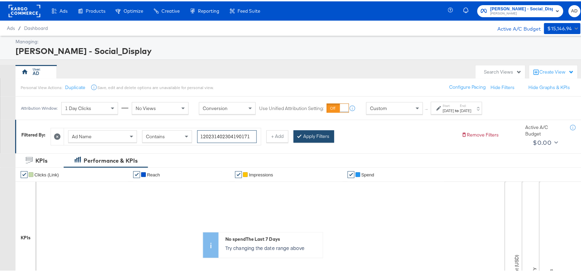
type input "120231402304190171"
click at [321, 139] on button "Apply Filters" at bounding box center [314, 135] width 41 height 12
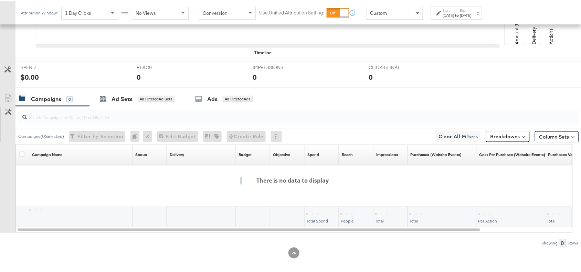
scroll to position [246, 0]
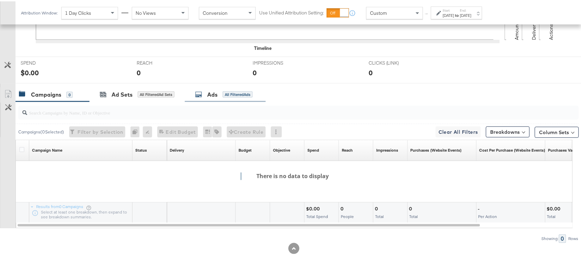
click at [219, 93] on div "Ads All Filtered Ads" at bounding box center [223, 93] width 57 height 8
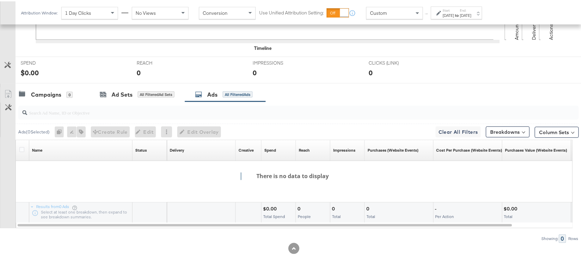
scroll to position [0, 0]
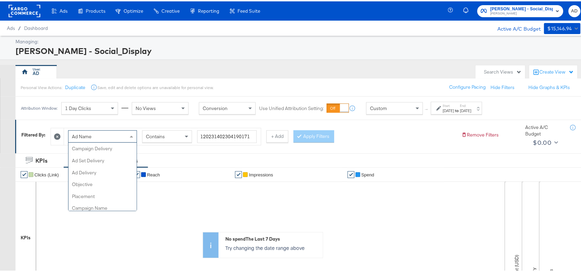
click at [114, 137] on div "Ad Name" at bounding box center [102, 135] width 68 height 12
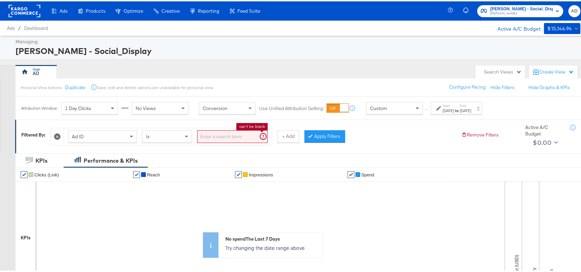
click at [241, 138] on input "search" at bounding box center [232, 135] width 71 height 13
click at [206, 136] on input "search" at bounding box center [232, 135] width 71 height 13
paste input "120231402304190171"
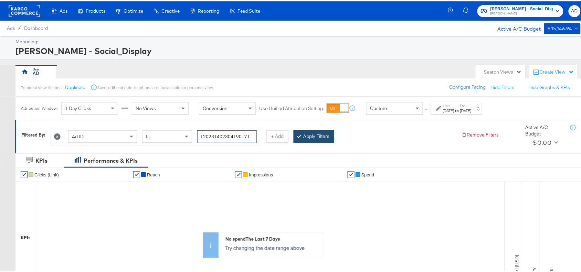
type input "120231402304190171"
click at [319, 135] on button "Apply Filters" at bounding box center [314, 135] width 41 height 12
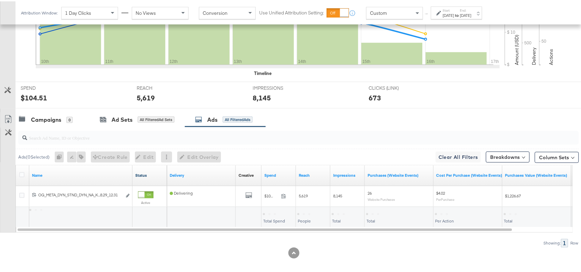
scroll to position [225, 0]
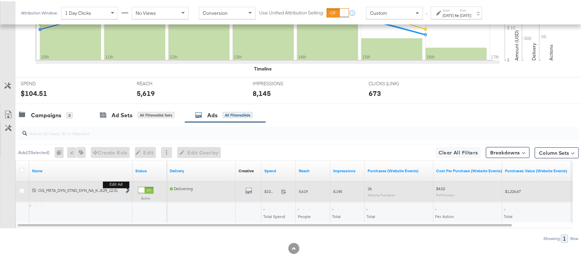
click at [127, 190] on icon "link" at bounding box center [127, 190] width 3 height 4
click at [248, 188] on button "All Previews" at bounding box center [248, 190] width 7 height 9
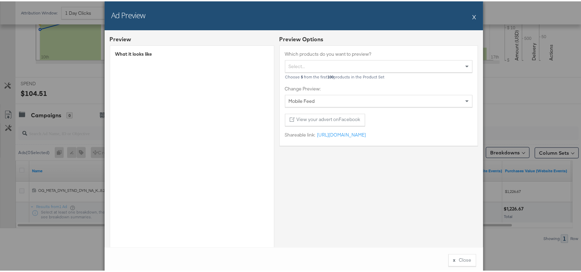
click at [473, 14] on button "X" at bounding box center [475, 16] width 4 height 14
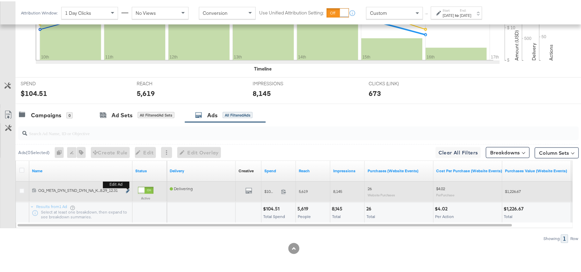
click at [126, 192] on icon "link" at bounding box center [127, 190] width 3 height 4
click at [20, 190] on icon at bounding box center [21, 189] width 5 height 5
click at [0, 0] on input "checkbox" at bounding box center [0, 0] width 0 height 0
click at [128, 190] on icon "link" at bounding box center [127, 190] width 3 height 4
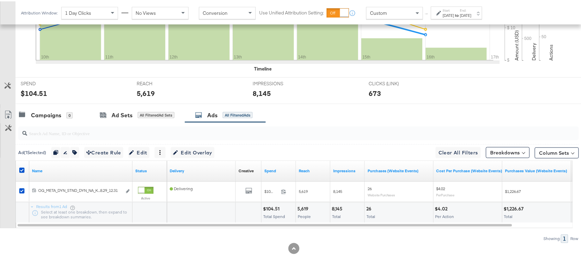
scroll to position [0, 0]
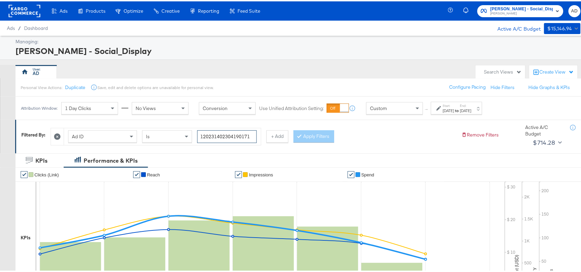
click at [245, 134] on input "120231402304190171" at bounding box center [227, 135] width 60 height 13
paste input "6"
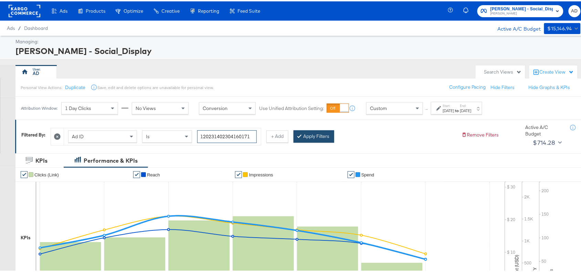
type input "120231402304160171"
click at [319, 133] on button "Apply Filters" at bounding box center [314, 135] width 41 height 12
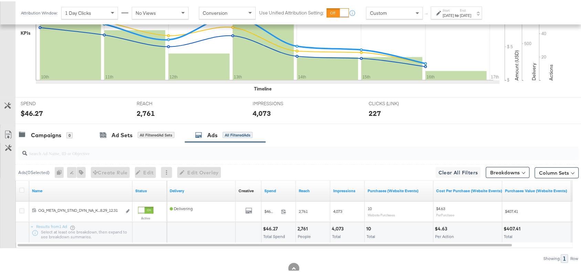
scroll to position [225, 0]
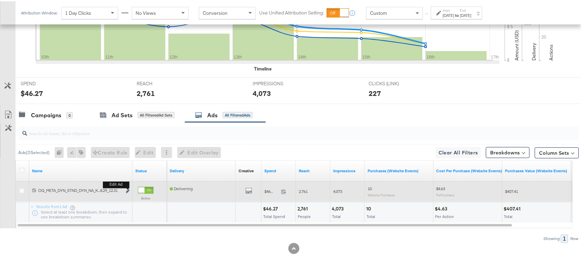
click at [128, 190] on icon "link" at bounding box center [127, 190] width 3 height 4
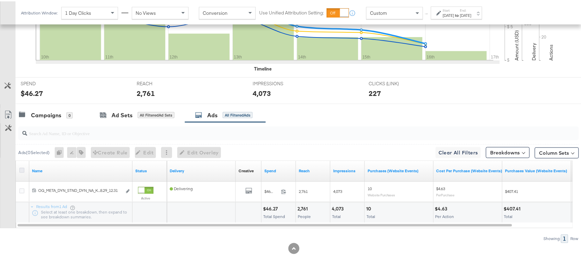
click at [22, 171] on icon at bounding box center [21, 169] width 5 height 5
click at [0, 0] on input "checkbox" at bounding box center [0, 0] width 0 height 0
click at [21, 169] on icon at bounding box center [21, 169] width 5 height 5
click at [0, 0] on input "checkbox" at bounding box center [0, 0] width 0 height 0
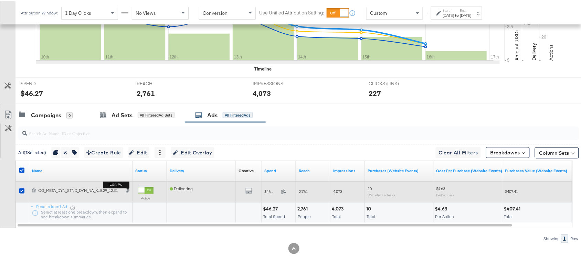
click at [125, 190] on div "Edit ad" at bounding box center [126, 190] width 8 height 7
click at [126, 190] on icon "link" at bounding box center [127, 190] width 3 height 4
click at [125, 191] on div "Edit ad" at bounding box center [126, 190] width 8 height 7
click at [128, 191] on icon "link" at bounding box center [127, 190] width 3 height 4
click at [127, 192] on icon "link" at bounding box center [127, 190] width 3 height 4
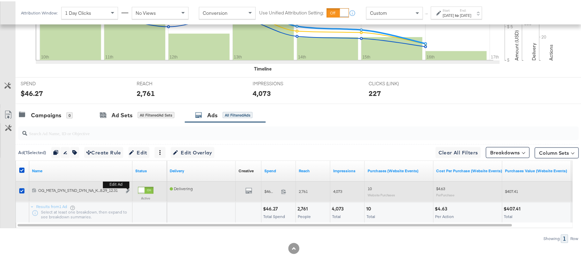
click at [127, 187] on b "Edit ad" at bounding box center [116, 183] width 27 height 7
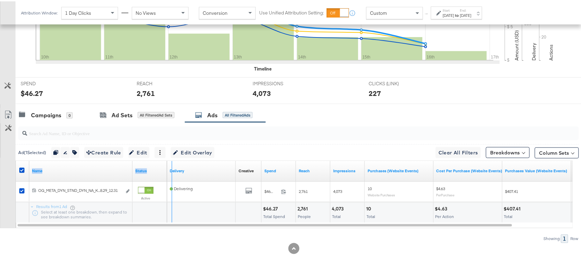
drag, startPoint x: 131, startPoint y: 164, endPoint x: 171, endPoint y: 162, distance: 39.6
click at [16, 160] on div "Name Status Delivery Creative Sorting Unavailable Spend Reach Impressions Purch…" at bounding box center [16, 160] width 0 height 0
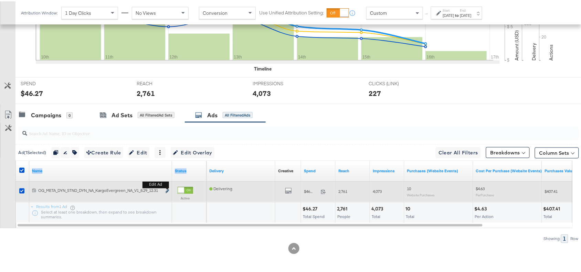
click at [167, 191] on icon "link" at bounding box center [167, 190] width 3 height 4
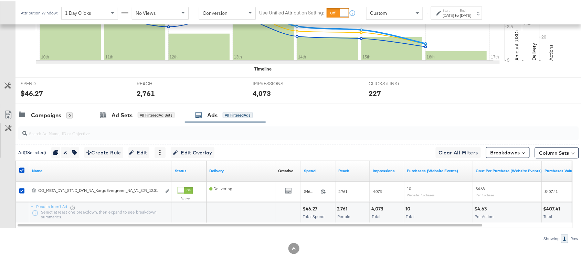
click at [315, 137] on div at bounding box center [298, 132] width 561 height 14
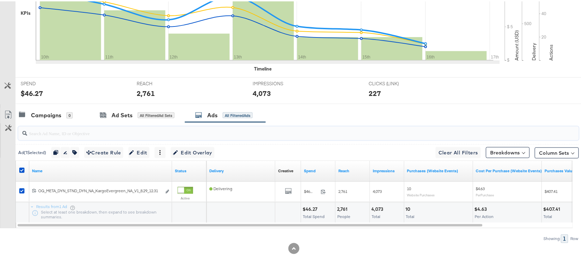
scroll to position [0, 0]
